Goal: Transaction & Acquisition: Purchase product/service

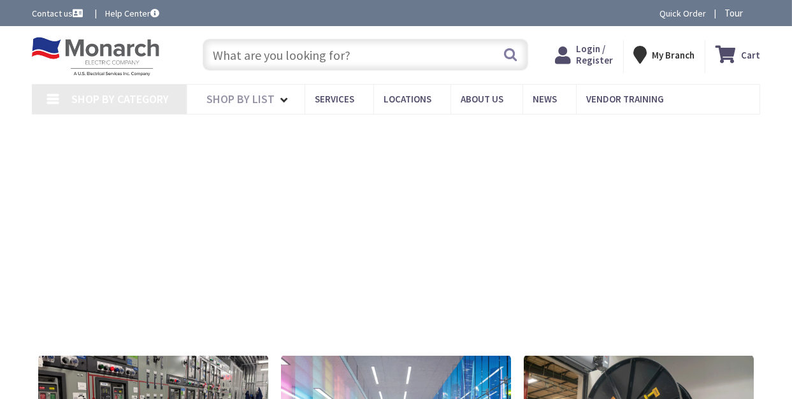
click at [286, 55] on input "text" at bounding box center [366, 55] width 326 height 32
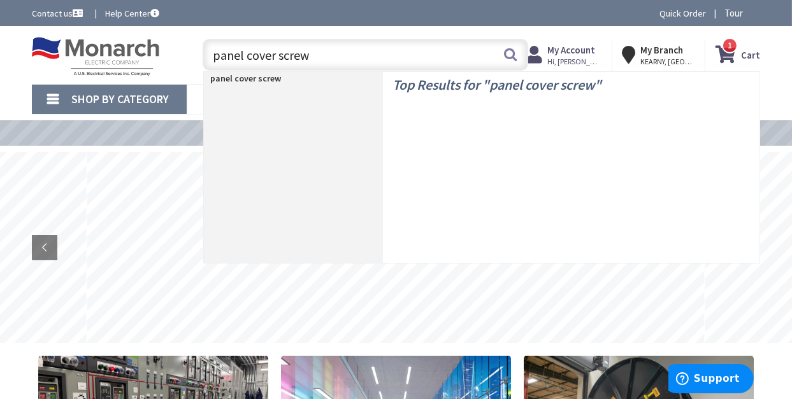
type input "panel cover screws"
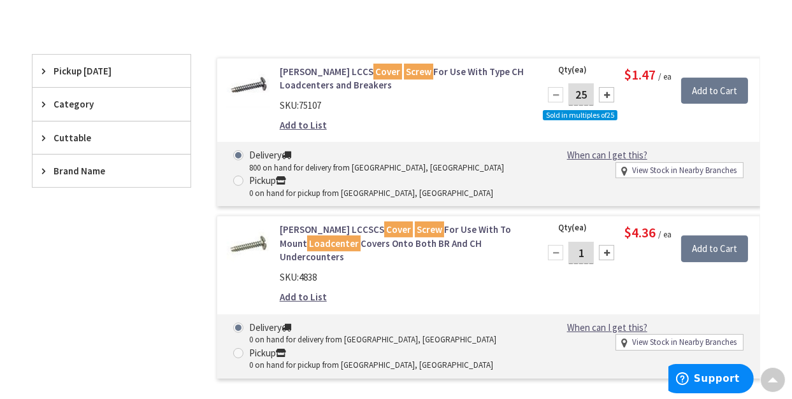
scroll to position [320, 0]
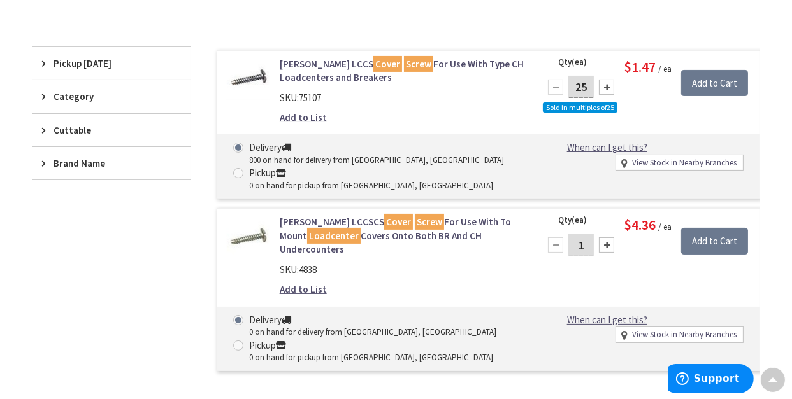
click at [411, 220] on link "Eaton LCCSCS Cover Screw For Use With To Mount Loadcenter Covers Onto Both BR A…" at bounding box center [402, 235] width 245 height 41
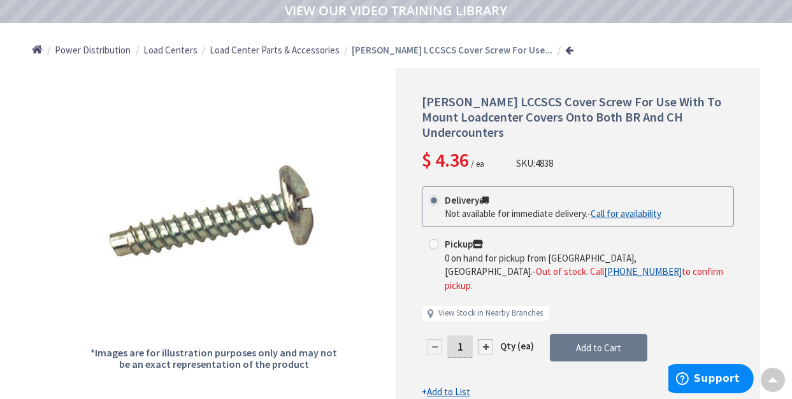
scroll to position [65, 0]
